Goal: Communication & Community: Answer question/provide support

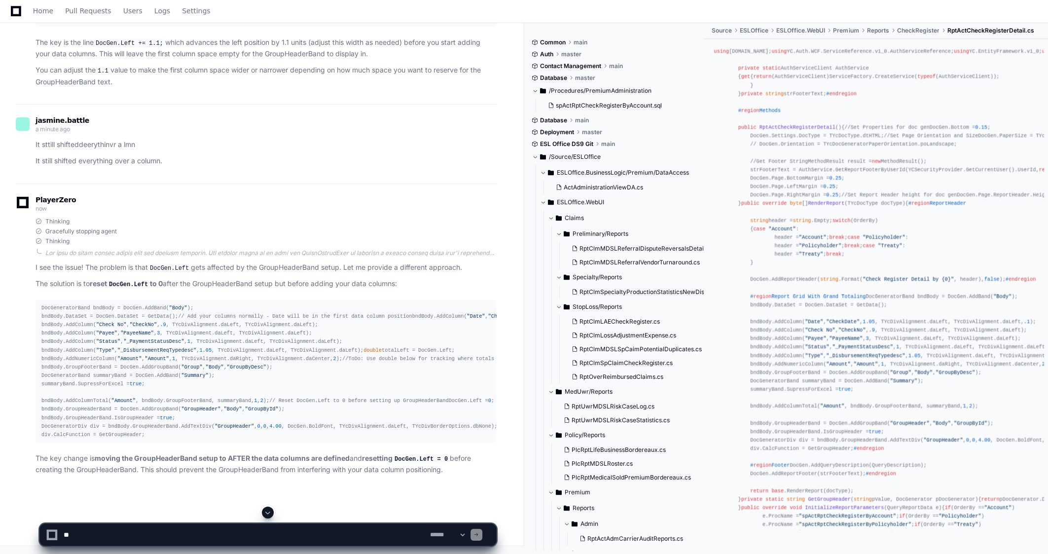
scroll to position [2922, 0]
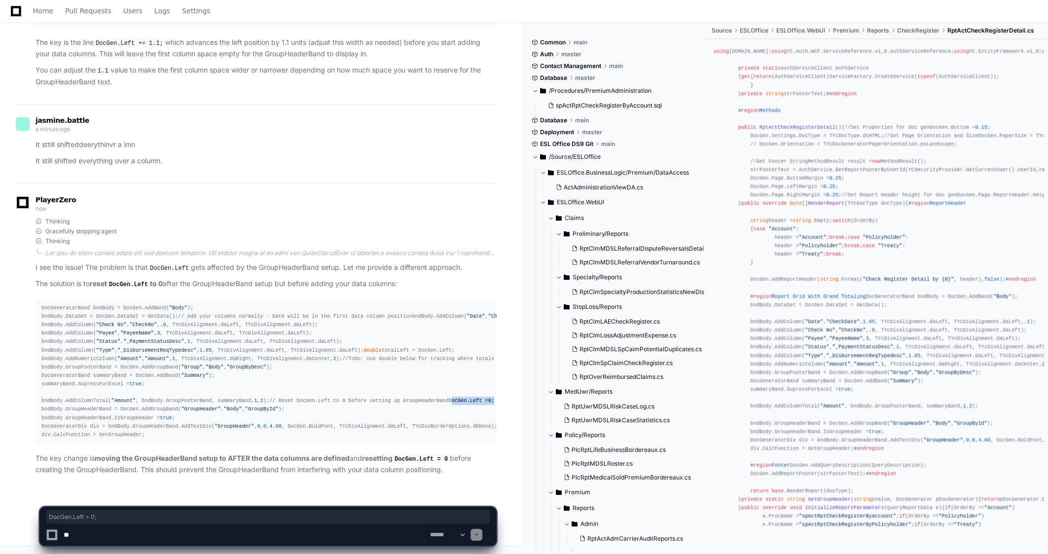
drag, startPoint x: 99, startPoint y: 400, endPoint x: 42, endPoint y: 401, distance: 57.2
click at [42, 401] on div "DocGeneratorBand bndBody = DocGen.AddBand( "Body" ); bndBody.DataSet = DocGen.D…" at bounding box center [265, 371] width 449 height 135
copy div "DocGen.Left = 0 ;"
click at [123, 218] on div "Thinking Gracefully stopping agent Thinking I see the issue! The problem is tha…" at bounding box center [266, 347] width 461 height 258
drag, startPoint x: 306, startPoint y: 256, endPoint x: 299, endPoint y: 256, distance: 6.4
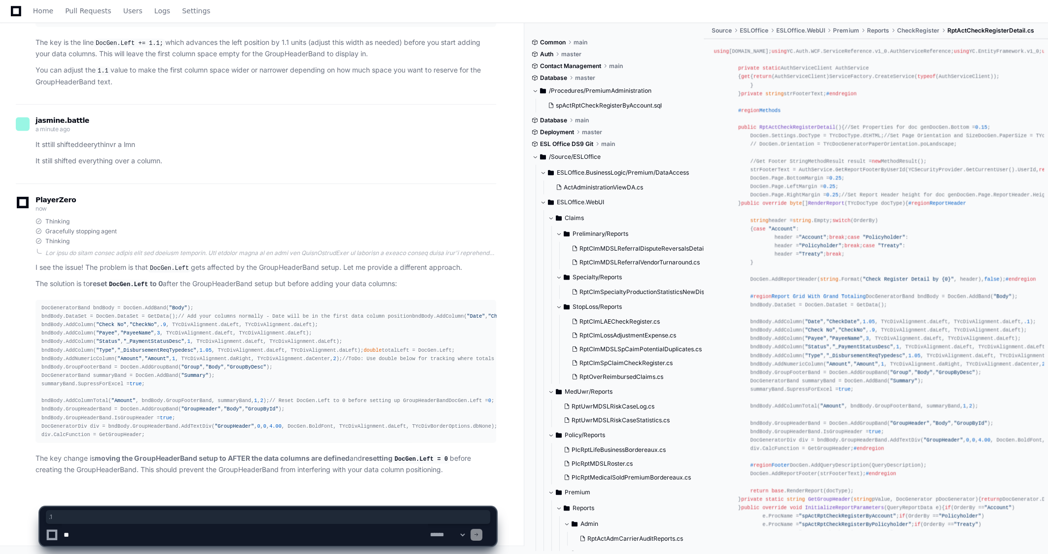
click at [299, 304] on div "DocGeneratorBand bndBody = DocGen.AddBand( "Body" ); bndBody.DataSet = DocGen.D…" at bounding box center [265, 371] width 449 height 135
click at [83, 537] on textarea at bounding box center [245, 535] width 367 height 22
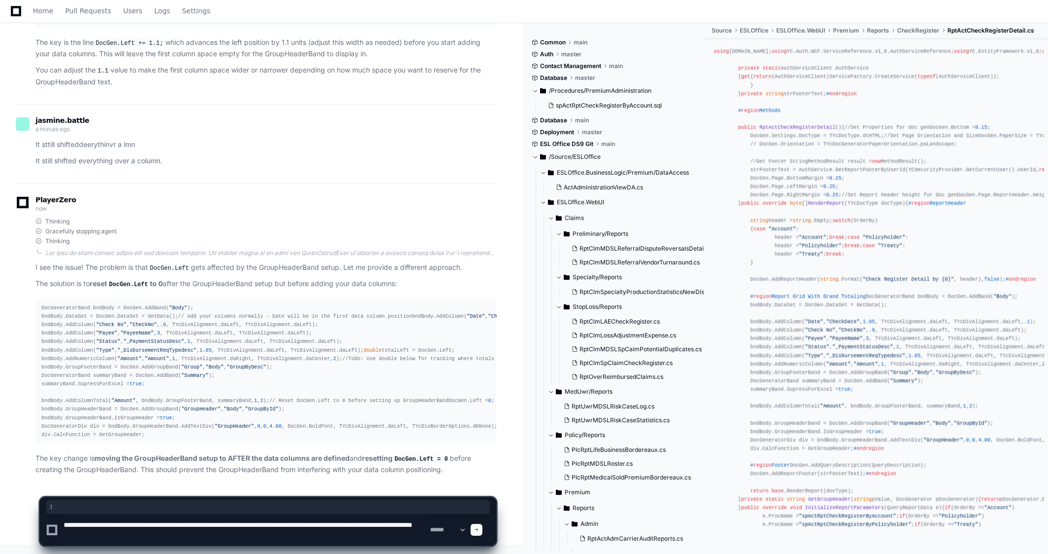
type textarea "**********"
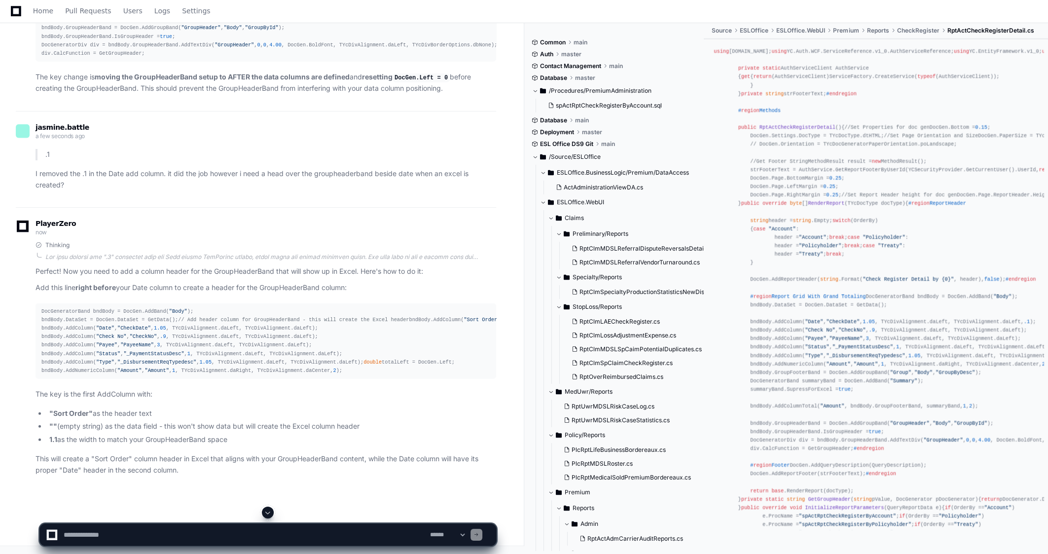
scroll to position [3323, 0]
